Goal: Information Seeking & Learning: Check status

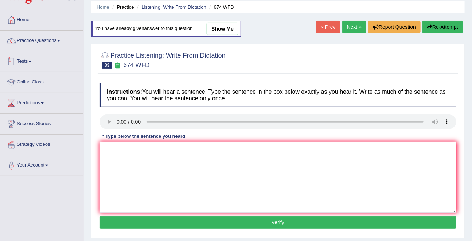
click at [18, 55] on link "Tests" at bounding box center [41, 60] width 83 height 18
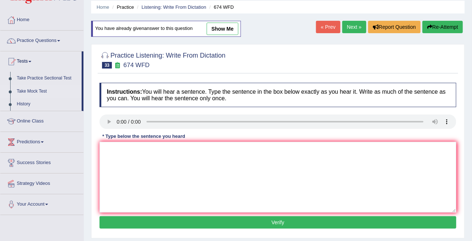
click at [33, 91] on link "Take Mock Test" at bounding box center [47, 91] width 68 height 13
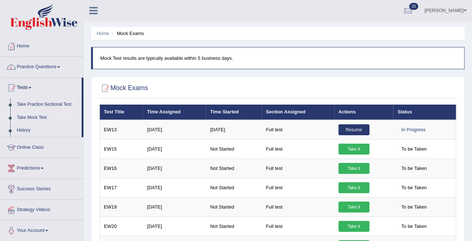
click at [17, 84] on link "Tests" at bounding box center [40, 87] width 81 height 18
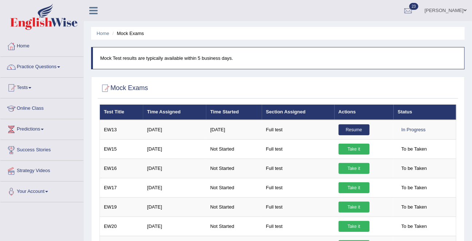
click at [17, 84] on link "Tests" at bounding box center [41, 87] width 83 height 18
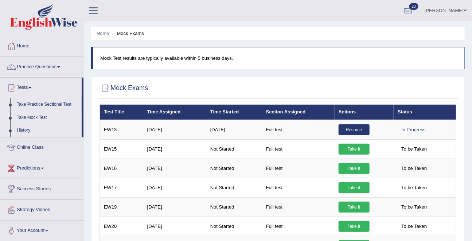
click at [26, 132] on link "History" at bounding box center [47, 130] width 68 height 13
click at [21, 131] on link "History" at bounding box center [47, 130] width 68 height 13
